Goal: Transaction & Acquisition: Obtain resource

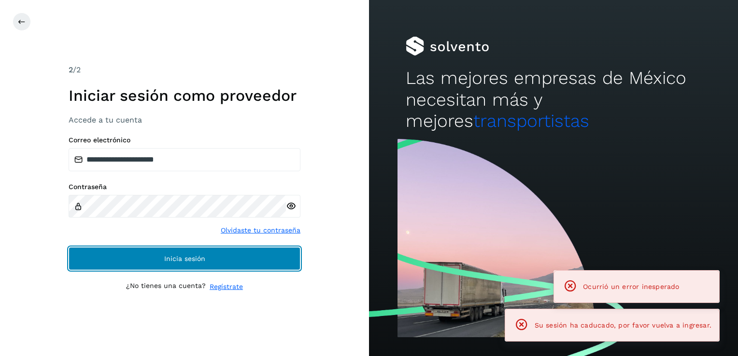
click at [257, 264] on button "Inicia sesión" at bounding box center [185, 258] width 232 height 23
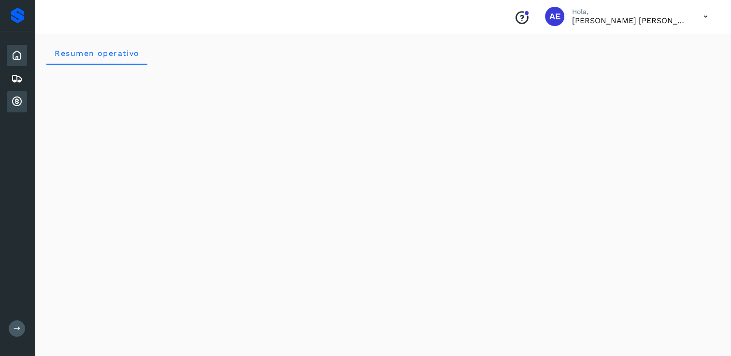
click at [22, 101] on icon at bounding box center [17, 102] width 12 height 12
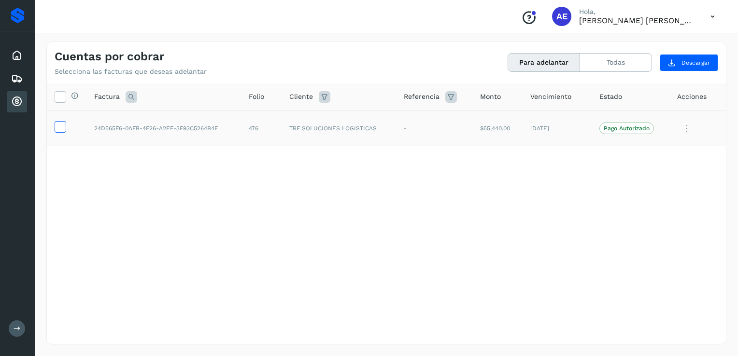
click at [60, 127] on icon at bounding box center [60, 126] width 10 height 10
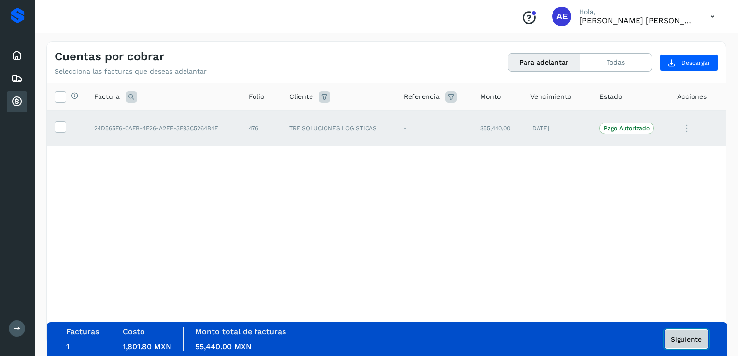
click at [678, 335] on button "Siguiente" at bounding box center [686, 339] width 43 height 19
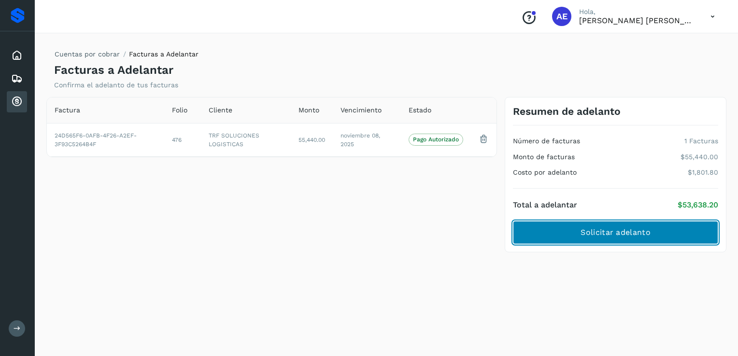
click at [608, 232] on span "Solicitar adelanto" at bounding box center [615, 232] width 70 height 11
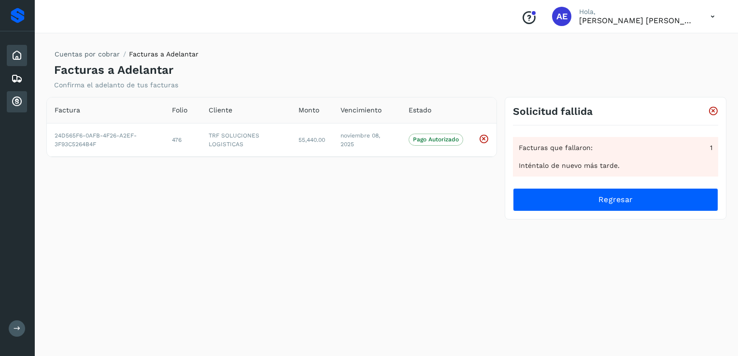
click at [18, 58] on icon at bounding box center [17, 56] width 12 height 12
